Goal: Task Accomplishment & Management: Manage account settings

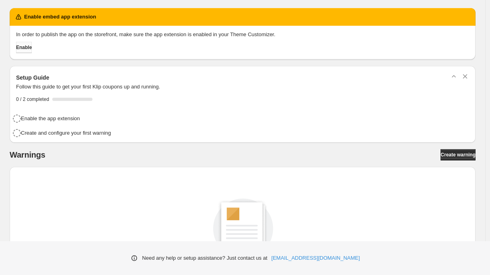
click at [32, 44] on button "Enable" at bounding box center [24, 47] width 16 height 11
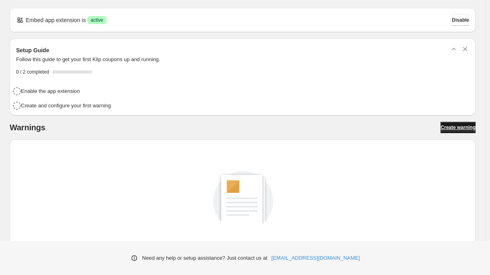
click at [460, 126] on span "Create warning" at bounding box center [458, 127] width 35 height 6
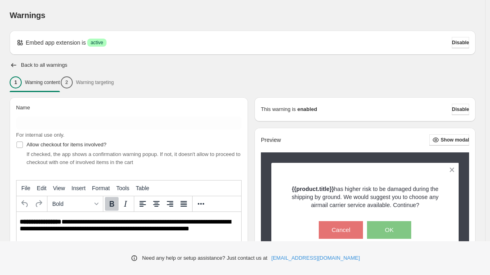
scroll to position [62, 0]
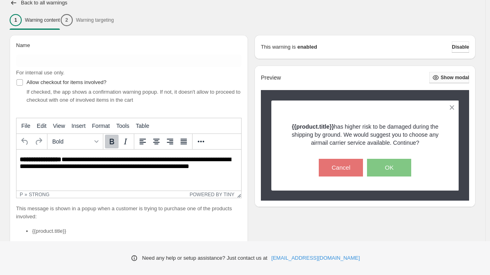
click at [458, 78] on span "Show modal" at bounding box center [455, 77] width 29 height 6
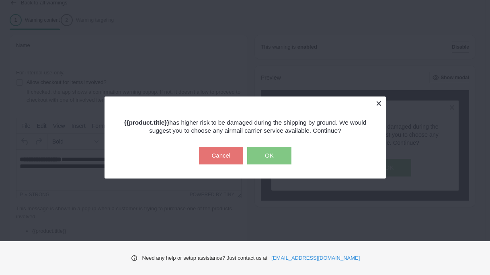
click at [372, 103] on button at bounding box center [379, 103] width 14 height 14
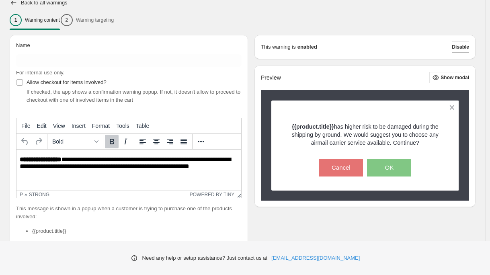
scroll to position [203, 0]
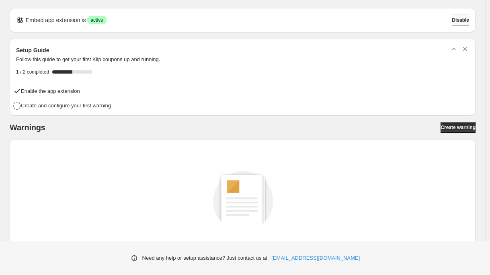
click at [459, 22] on span "Disable" at bounding box center [460, 20] width 17 height 6
